Goal: Information Seeking & Learning: Learn about a topic

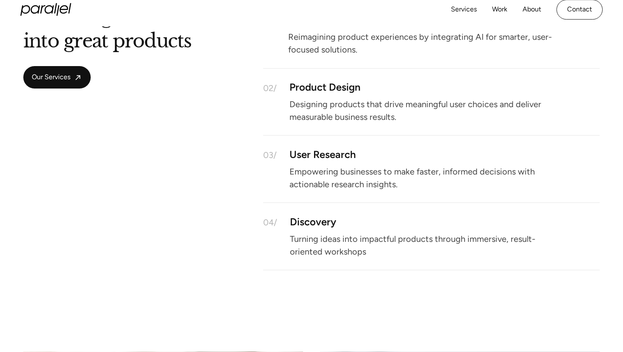
scroll to position [803, 0]
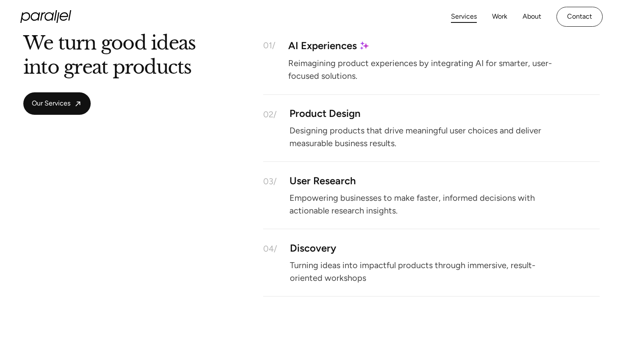
click at [469, 19] on link "Services" at bounding box center [464, 17] width 26 height 12
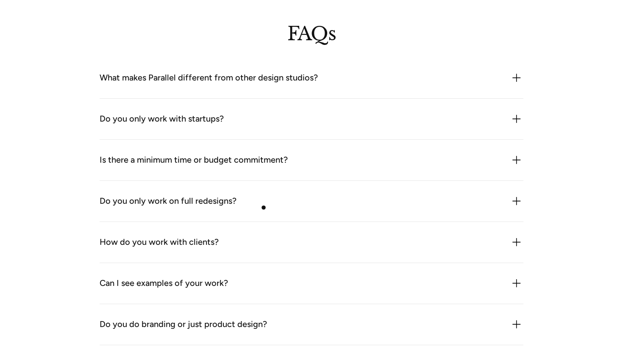
scroll to position [2351, 0]
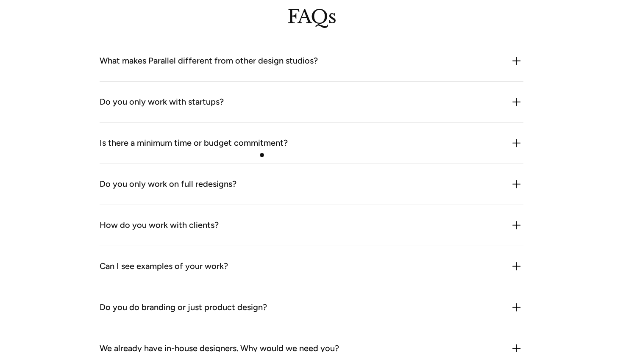
click at [262, 155] on div "Is there a minimum time or budget commitment? We’re flexible, but we don’t do o…" at bounding box center [312, 143] width 424 height 41
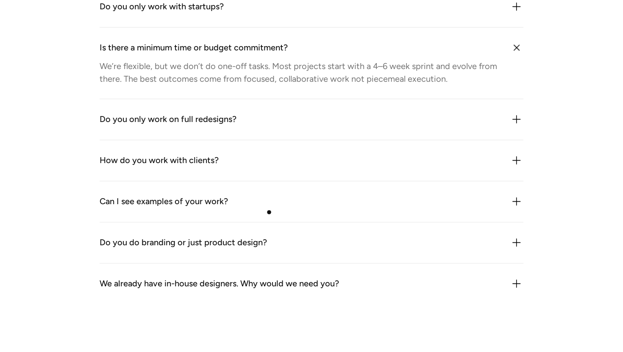
scroll to position [2446, 0]
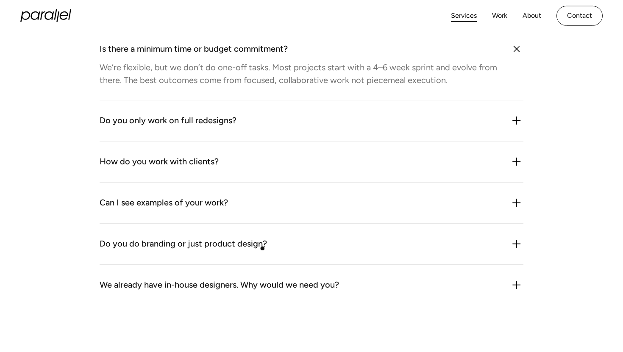
click at [262, 249] on div "Do you do branding or just product design?" at bounding box center [184, 244] width 168 height 14
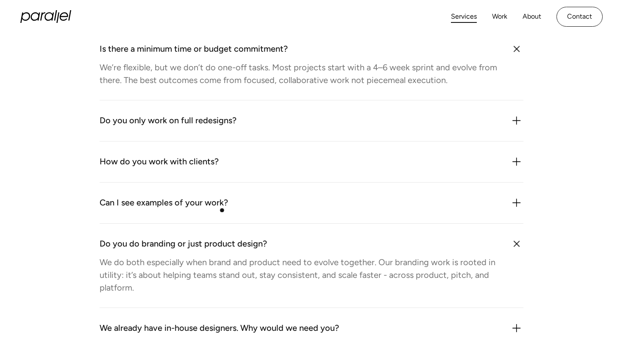
click at [223, 211] on div "Can I see examples of your work? We’re happy to share relevant case studies onc…" at bounding box center [312, 203] width 424 height 41
